Goal: Task Accomplishment & Management: Complete application form

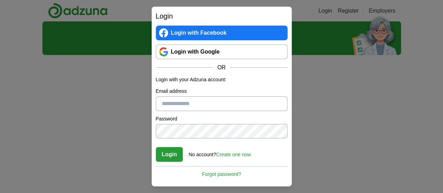
click at [183, 103] on input "Email address" at bounding box center [222, 103] width 132 height 15
click at [190, 51] on link "Login with Google" at bounding box center [222, 51] width 132 height 15
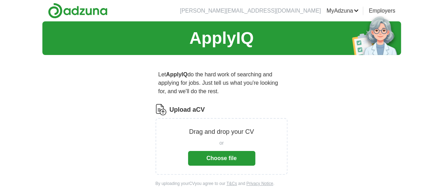
click at [239, 153] on button "Choose file" at bounding box center [221, 158] width 67 height 15
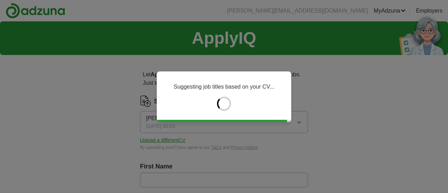
type input "******"
type input "********"
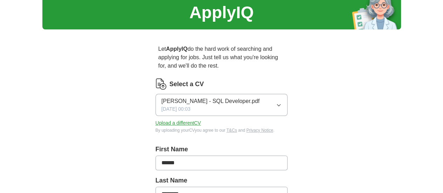
scroll to position [26, 0]
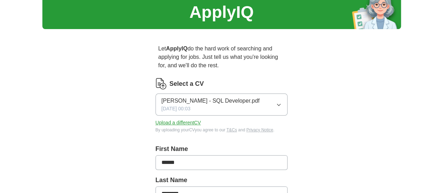
click at [170, 119] on button "Upload a different CV" at bounding box center [179, 122] width 46 height 7
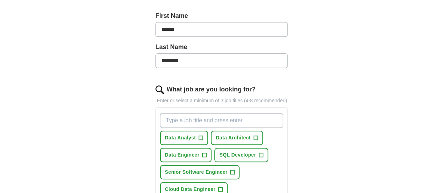
scroll to position [171, 0]
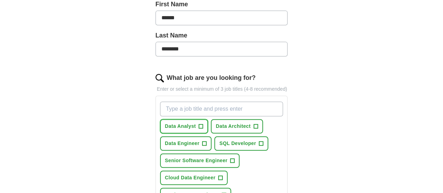
click at [199, 124] on span "+" at bounding box center [201, 127] width 4 height 6
click at [202, 141] on span "+" at bounding box center [204, 144] width 4 height 6
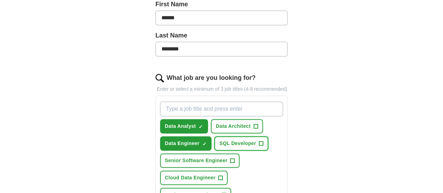
click at [259, 141] on span "+" at bounding box center [261, 144] width 4 height 6
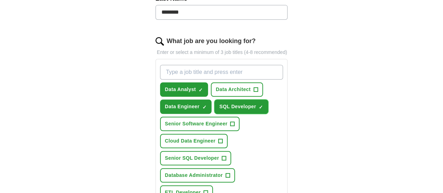
scroll to position [208, 0]
click at [222, 155] on span "+" at bounding box center [224, 158] width 4 height 6
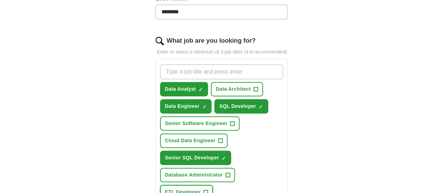
click at [204, 189] on span "+" at bounding box center [206, 192] width 4 height 6
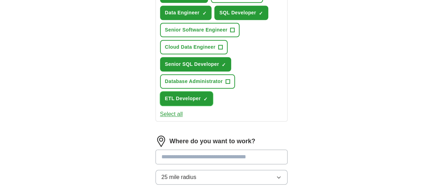
scroll to position [302, 0]
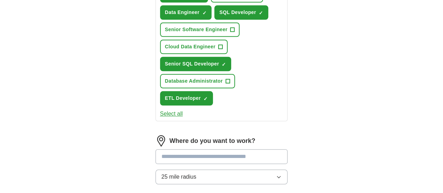
click at [227, 149] on input at bounding box center [222, 156] width 132 height 15
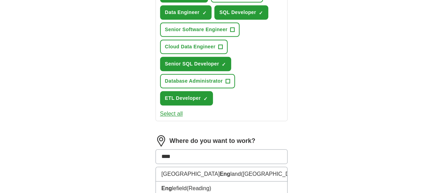
type input "*****"
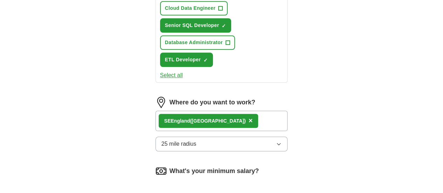
scroll to position [350, 0]
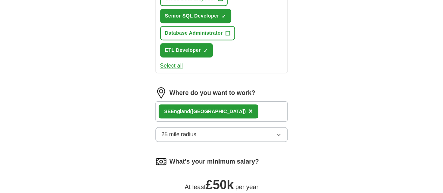
drag, startPoint x: 151, startPoint y: 156, endPoint x: 205, endPoint y: 168, distance: 55.5
click at [205, 168] on div "What's your minimum salary? At least £ 50k per year £ 20 k £ 100 k+" at bounding box center [222, 188] width 132 height 65
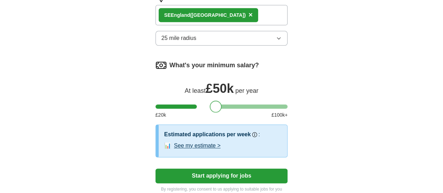
scroll to position [449, 0]
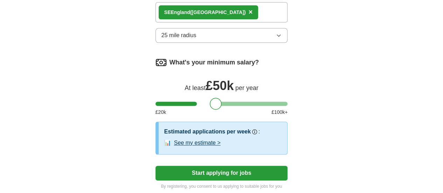
click at [262, 166] on button "Start applying for jobs" at bounding box center [222, 173] width 132 height 15
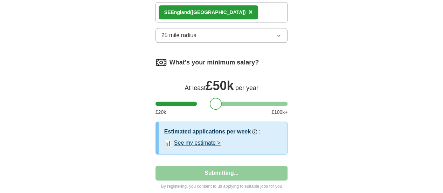
select select "**"
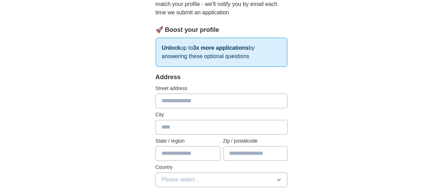
scroll to position [91, 0]
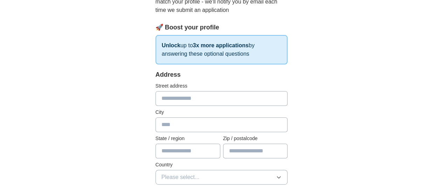
click at [264, 98] on input "text" at bounding box center [222, 98] width 132 height 15
click at [179, 47] on p "Unlock up to 3x more applications by answering these optional questions" at bounding box center [222, 49] width 132 height 29
click at [157, 99] on input "*" at bounding box center [222, 98] width 132 height 15
type input "**********"
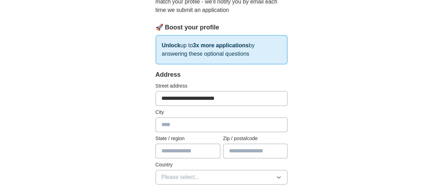
click at [156, 122] on input "text" at bounding box center [222, 124] width 132 height 15
type input "*******"
click at [194, 149] on input "text" at bounding box center [188, 151] width 65 height 15
click at [266, 152] on input "text" at bounding box center [255, 151] width 65 height 15
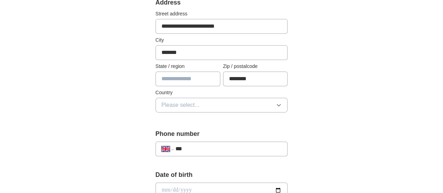
scroll to position [164, 0]
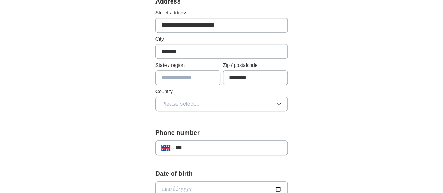
type input "********"
click at [251, 106] on button "Please select..." at bounding box center [222, 104] width 132 height 15
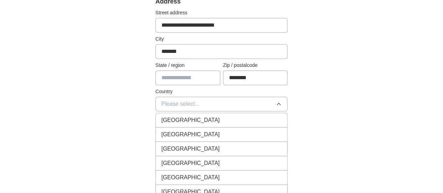
click at [247, 119] on div "[GEOGRAPHIC_DATA]" at bounding box center [221, 120] width 120 height 8
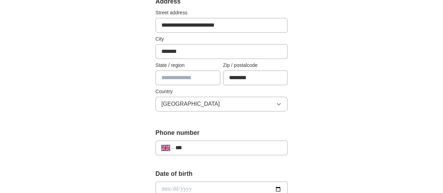
click at [235, 147] on input "***" at bounding box center [228, 148] width 106 height 8
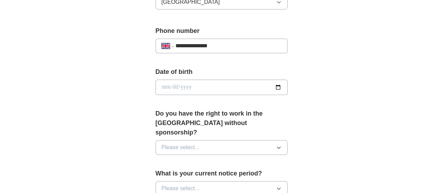
scroll to position [268, 0]
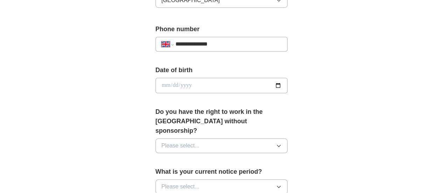
type input "**********"
click at [232, 87] on input "date" at bounding box center [222, 85] width 132 height 15
click at [288, 85] on input "date" at bounding box center [222, 85] width 132 height 15
type input "**********"
click at [282, 143] on icon "button" at bounding box center [279, 146] width 6 height 6
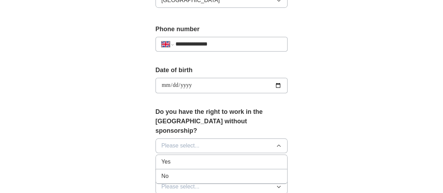
click at [277, 158] on div "Yes" at bounding box center [221, 162] width 120 height 8
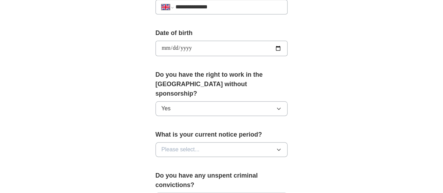
scroll to position [306, 0]
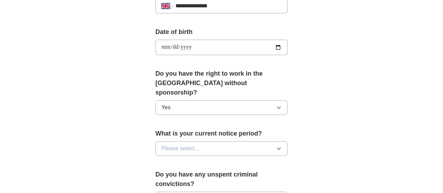
click at [282, 146] on icon "button" at bounding box center [279, 149] width 6 height 6
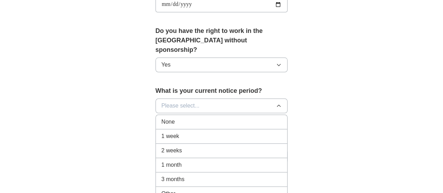
scroll to position [347, 0]
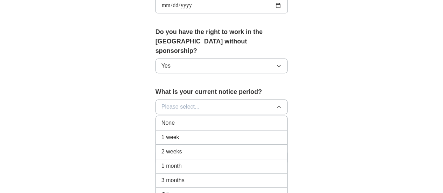
click at [240, 119] on div "None" at bounding box center [221, 123] width 120 height 8
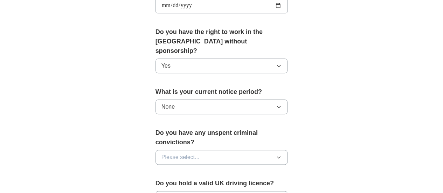
click at [282, 154] on icon "button" at bounding box center [279, 157] width 6 height 6
click at [282, 184] on div "No" at bounding box center [221, 188] width 120 height 8
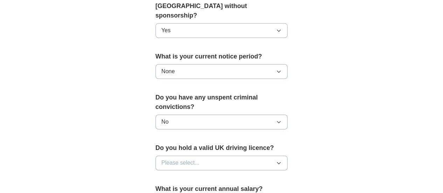
scroll to position [383, 0]
click at [282, 160] on icon "button" at bounding box center [279, 163] width 6 height 6
click at [281, 174] on div "Yes" at bounding box center [221, 178] width 120 height 8
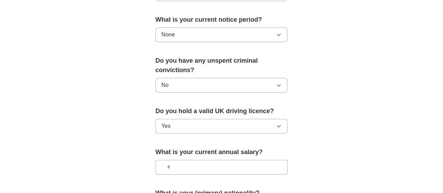
scroll to position [420, 0]
click at [273, 159] on input "text" at bounding box center [222, 166] width 132 height 15
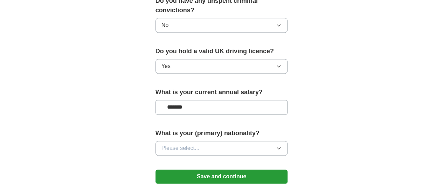
scroll to position [490, 0]
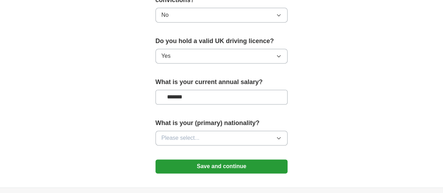
type input "*******"
click at [282, 135] on icon "button" at bounding box center [279, 138] width 6 height 6
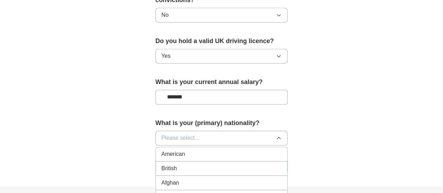
click at [247, 131] on button "Please select..." at bounding box center [222, 138] width 132 height 15
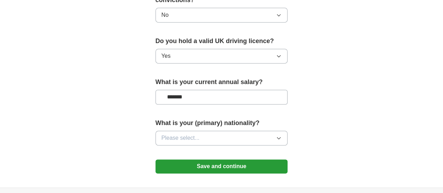
click at [282, 135] on icon "button" at bounding box center [279, 138] width 6 height 6
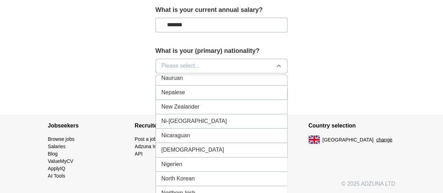
scroll to position [1785, 0]
click at [233, 145] on div "Nigerian" at bounding box center [221, 149] width 120 height 8
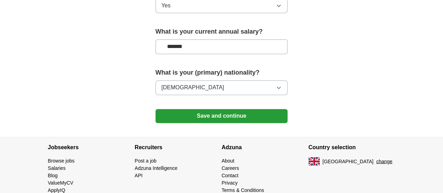
click at [250, 109] on button "Save and continue" at bounding box center [222, 116] width 132 height 14
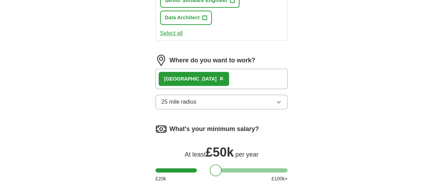
scroll to position [409, 0]
